Goal: Information Seeking & Learning: Learn about a topic

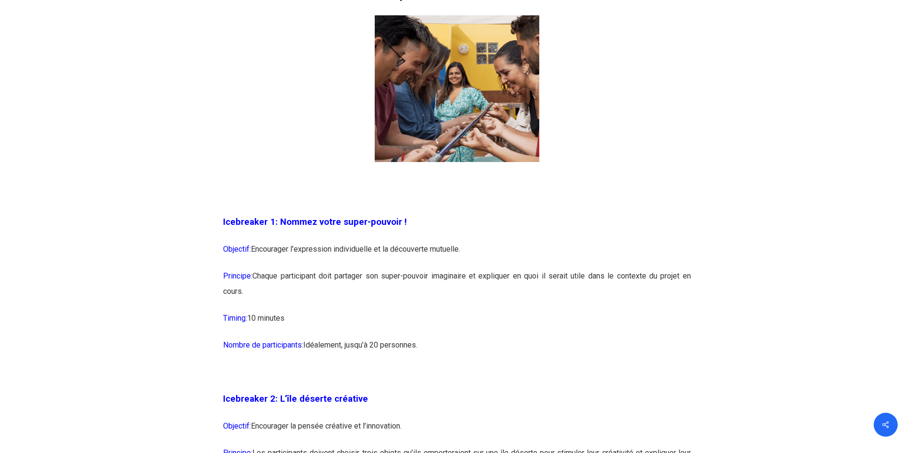
scroll to position [671, 0]
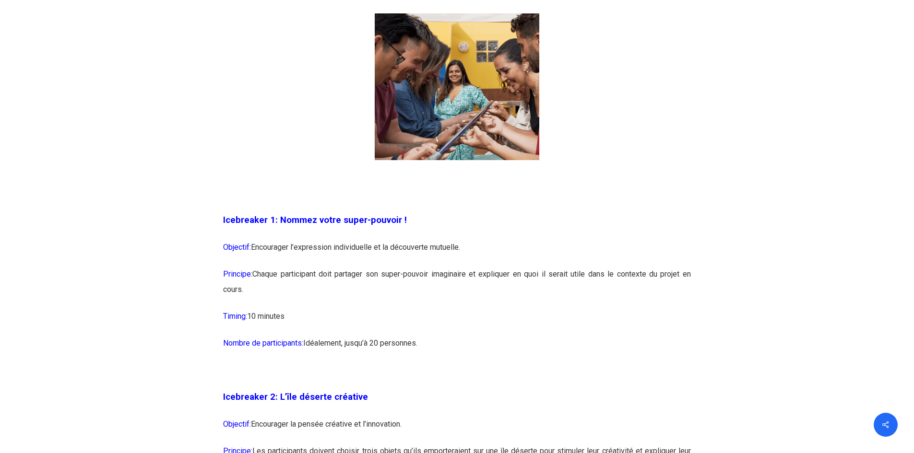
drag, startPoint x: 254, startPoint y: 246, endPoint x: 471, endPoint y: 244, distance: 216.8
click at [471, 244] on p "Objectif: Encourager l’expression individuelle et la découverte mutuelle." at bounding box center [457, 253] width 468 height 27
drag, startPoint x: 258, startPoint y: 274, endPoint x: 423, endPoint y: 284, distance: 164.8
click at [423, 284] on p "Principe: Chaque participant doit partager son super-pouvoir imaginaire et expl…" at bounding box center [457, 288] width 468 height 42
click at [292, 293] on p "Principe: Chaque participant doit partager son super-pouvoir imaginaire et expl…" at bounding box center [457, 288] width 468 height 42
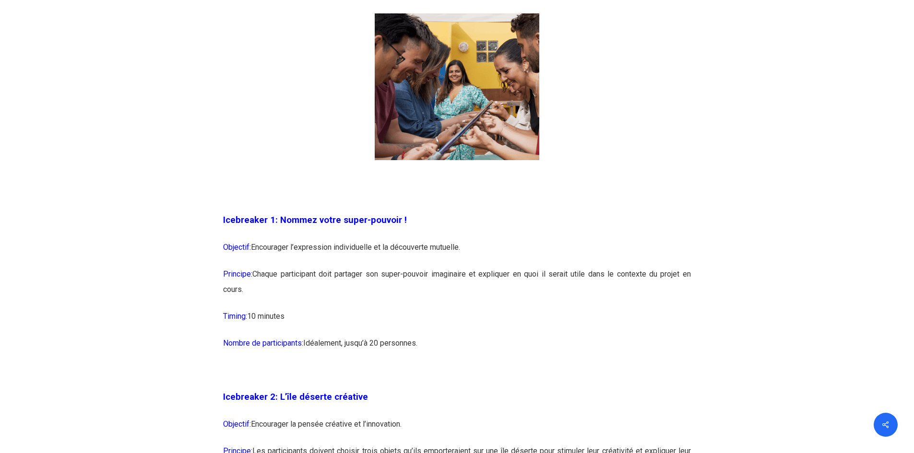
click at [241, 288] on p "Principe: Chaque participant doit partager son super-pouvoir imaginaire et expl…" at bounding box center [457, 288] width 468 height 42
click at [255, 275] on p "Principe: Chaque participant doit partager son super-pouvoir imaginaire et expl…" at bounding box center [457, 288] width 468 height 42
drag, startPoint x: 254, startPoint y: 272, endPoint x: 248, endPoint y: 286, distance: 15.5
click at [248, 286] on p "Principe: Chaque participant doit partager son super-pouvoir imaginaire et expl…" at bounding box center [457, 288] width 468 height 42
click at [247, 285] on p "Principe: Chaque participant doit partager son super-pouvoir imaginaire et expl…" at bounding box center [457, 288] width 468 height 42
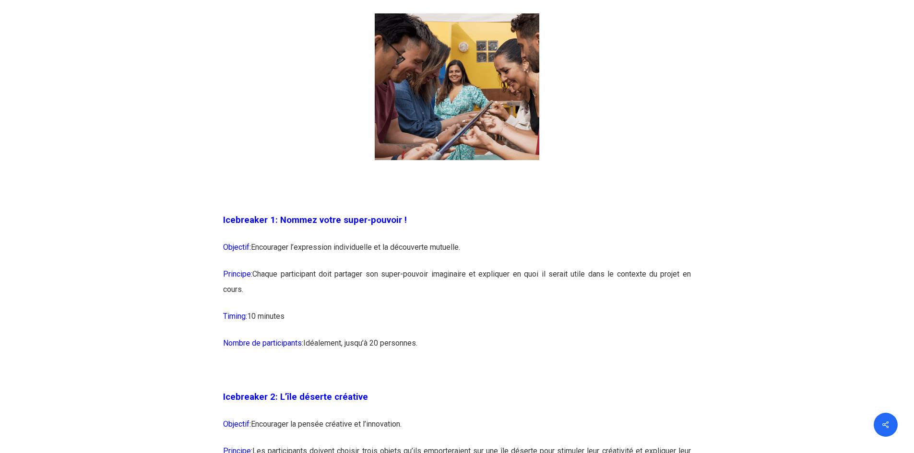
click at [247, 292] on p "Principe: Chaque participant doit partager son super-pouvoir imaginaire et expl…" at bounding box center [457, 288] width 468 height 42
click at [246, 290] on p "Principe: Chaque participant doit partager son super-pouvoir imaginaire et expl…" at bounding box center [457, 288] width 468 height 42
drag, startPoint x: 246, startPoint y: 290, endPoint x: 217, endPoint y: 244, distance: 54.1
click at [272, 294] on p "Principe: Chaque participant doit partager son super-pouvoir imaginaire et expl…" at bounding box center [457, 288] width 468 height 42
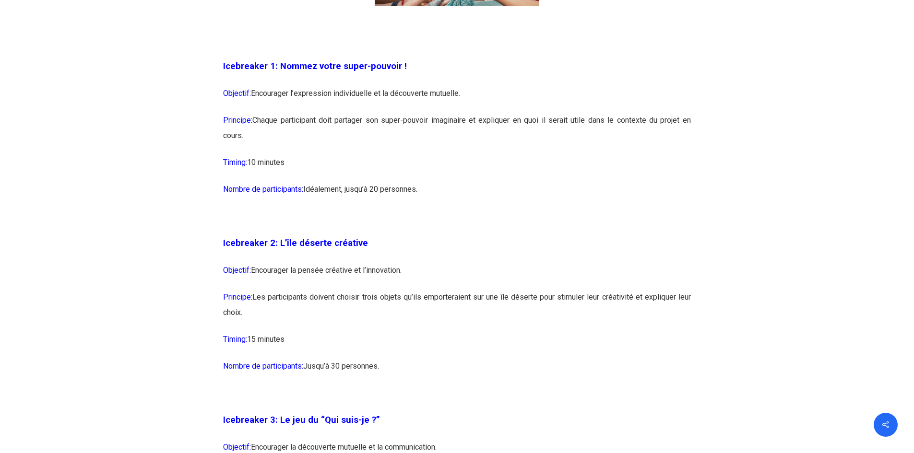
scroll to position [863, 0]
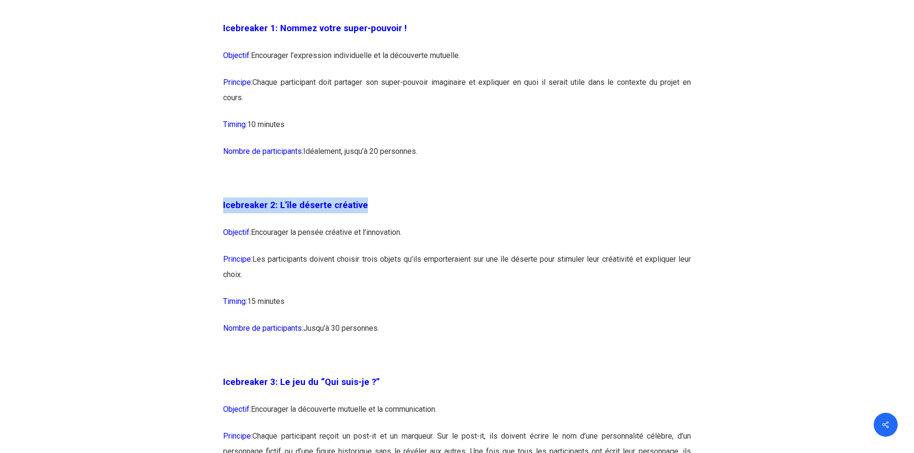
drag, startPoint x: 221, startPoint y: 205, endPoint x: 391, endPoint y: 205, distance: 169.8
drag, startPoint x: 245, startPoint y: 274, endPoint x: 254, endPoint y: 256, distance: 20.4
click at [254, 256] on p "Principe: Les participants doivent choisir trois objets qu’ils emporteraient su…" at bounding box center [457, 273] width 468 height 42
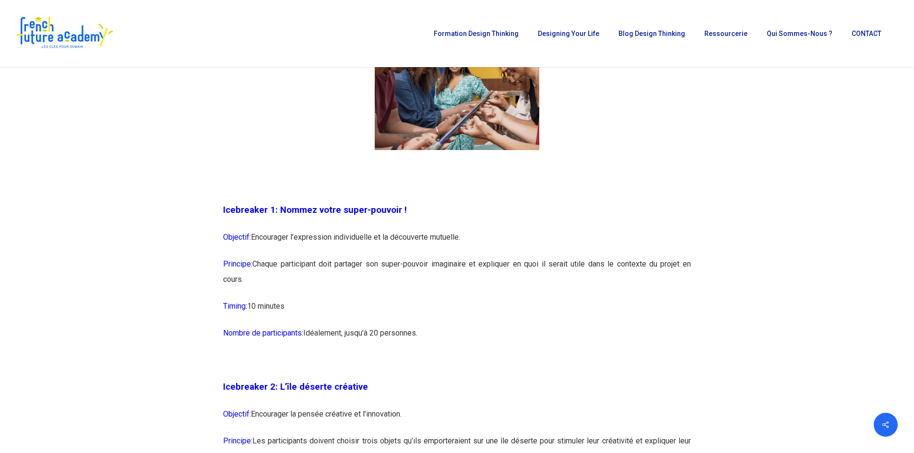
scroll to position [671, 0]
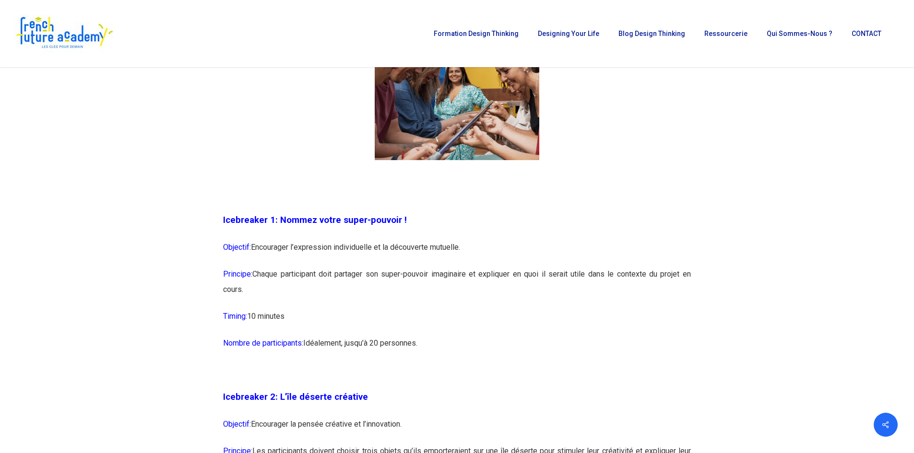
drag, startPoint x: 445, startPoint y: 342, endPoint x: 197, endPoint y: 218, distance: 277.1
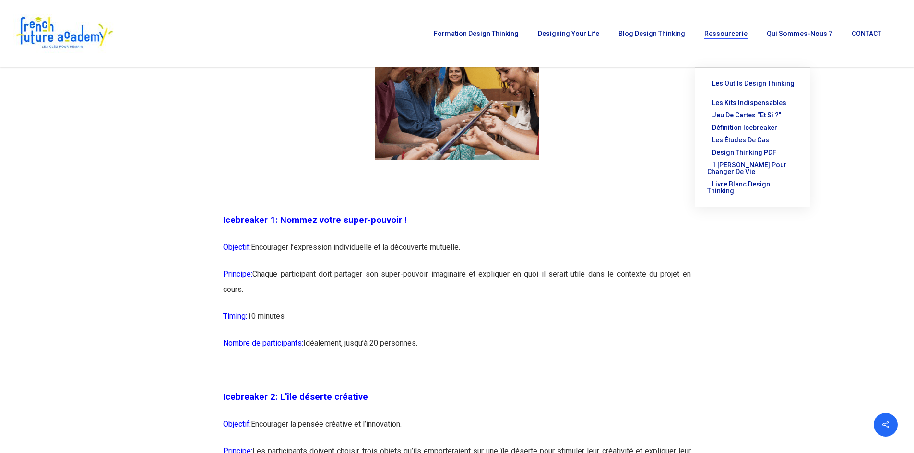
click at [362, 234] on p "Icebreaker 1: Nommez votre super-pouvoir !" at bounding box center [457, 225] width 468 height 27
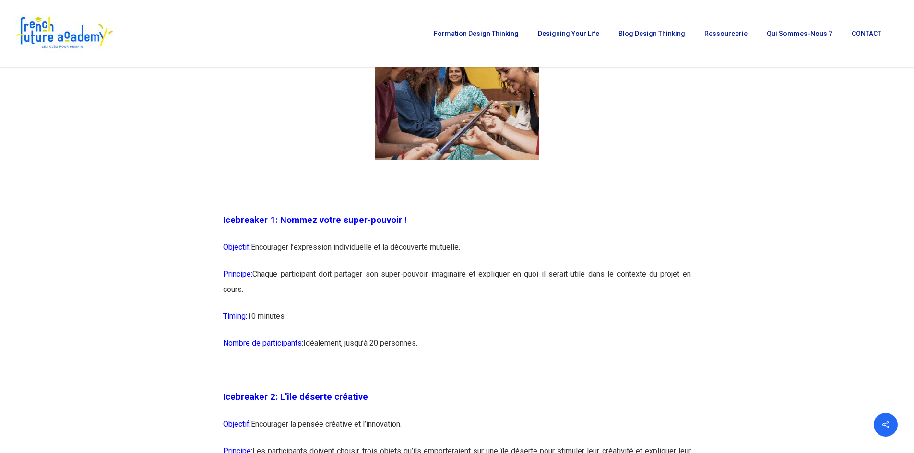
drag, startPoint x: 433, startPoint y: 219, endPoint x: 277, endPoint y: 234, distance: 156.1
click at [277, 234] on p "Icebreaker 1: Nommez votre super-pouvoir !" at bounding box center [457, 225] width 468 height 27
copy span "Nommez votre super-pouvoir !"
drag, startPoint x: 256, startPoint y: 272, endPoint x: 246, endPoint y: 294, distance: 24.1
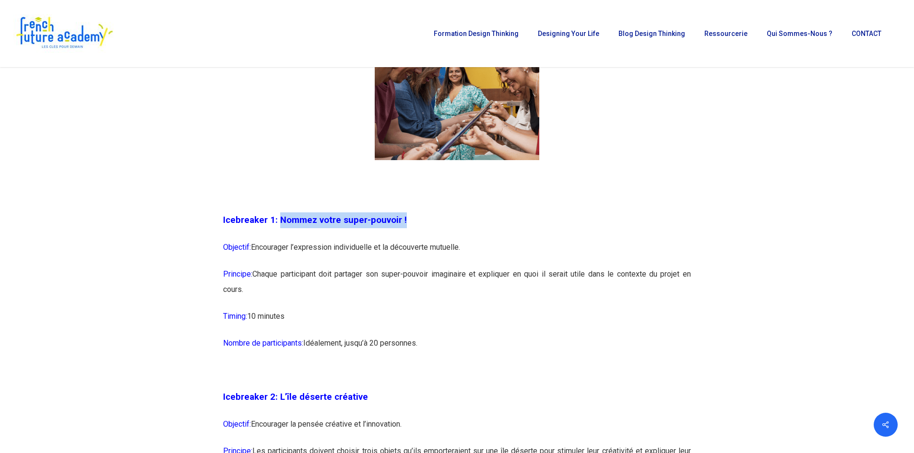
click at [246, 294] on p "Principe: Chaque participant doit partager son super-pouvoir imaginaire et expl…" at bounding box center [457, 288] width 468 height 42
copy p "Chaque participant doit partager son super-pouvoir imaginaire et expliquer en q…"
